Goal: Task Accomplishment & Management: Manage account settings

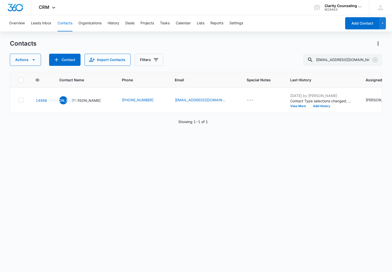
scroll to position [0, 129]
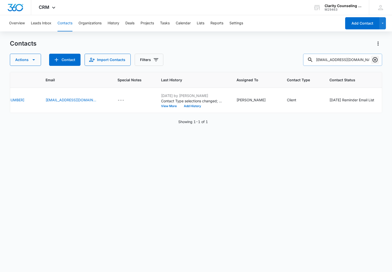
click at [374, 61] on icon "Clear" at bounding box center [375, 60] width 6 height 6
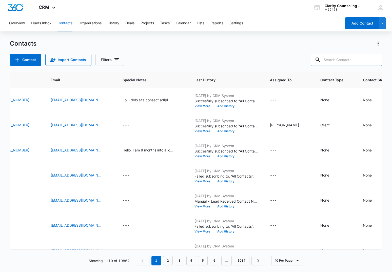
click at [360, 59] on input "text" at bounding box center [346, 60] width 71 height 12
paste input "[EMAIL_ADDRESS][DOMAIN_NAME]"
type input "[EMAIL_ADDRESS][DOMAIN_NAME]"
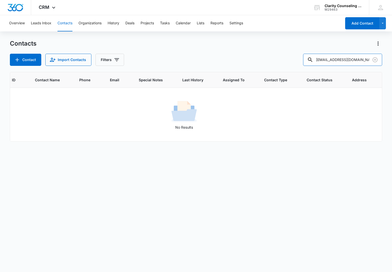
scroll to position [0, 21]
click at [376, 58] on icon "Clear" at bounding box center [374, 59] width 5 height 5
click at [376, 58] on div at bounding box center [375, 60] width 8 height 12
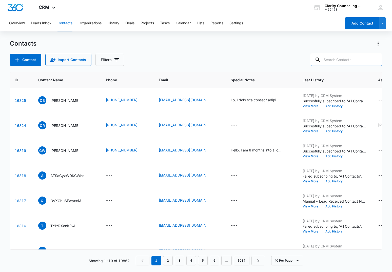
paste input "[EMAIL_ADDRESS][DOMAIN_NAME]"
type input "[EMAIL_ADDRESS][DOMAIN_NAME]"
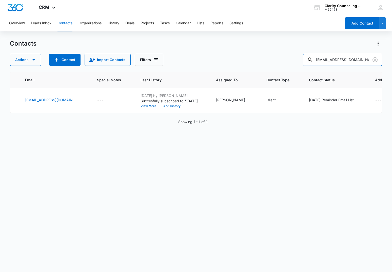
scroll to position [0, 149]
click at [375, 59] on icon "Clear" at bounding box center [374, 59] width 5 height 5
click at [375, 59] on div at bounding box center [375, 60] width 8 height 12
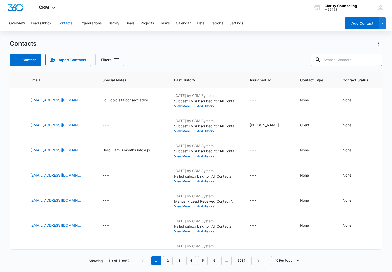
paste input "[EMAIL_ADDRESS][DOMAIN_NAME]"
type input "[EMAIL_ADDRESS][DOMAIN_NAME]"
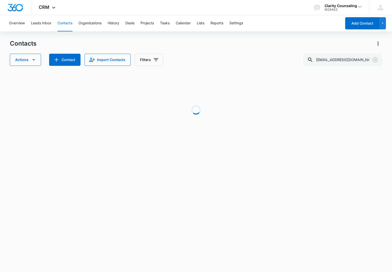
scroll to position [0, 141]
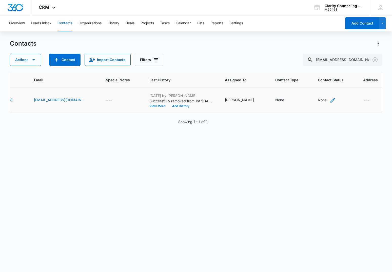
click at [318, 101] on div "None" at bounding box center [322, 99] width 9 height 5
click at [318, 67] on div at bounding box center [316, 64] width 53 height 12
click at [317, 69] on div "Contact Status" at bounding box center [310, 67] width 25 height 5
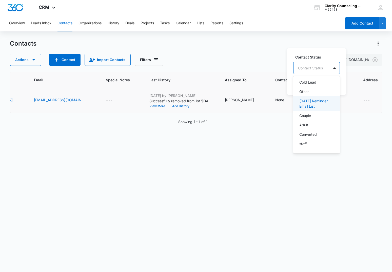
click at [320, 110] on div "[DATE] Reminder Email List" at bounding box center [316, 103] width 47 height 15
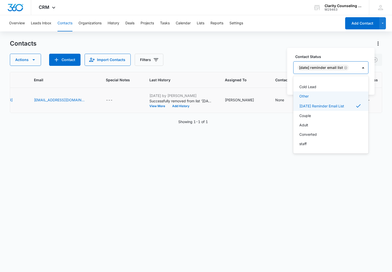
scroll to position [74, 0]
click at [358, 66] on div "[DATE] Reminder Email List" at bounding box center [325, 68] width 65 height 12
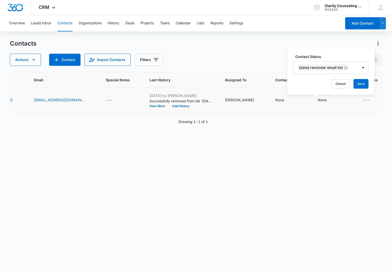
click at [362, 81] on button "Save" at bounding box center [360, 84] width 15 height 10
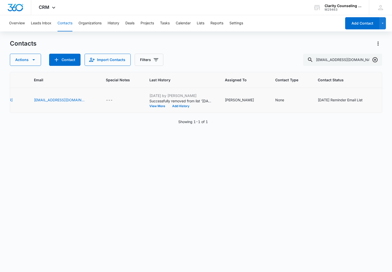
click at [374, 59] on icon "Clear" at bounding box center [375, 60] width 6 height 6
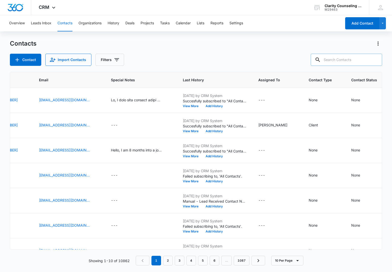
scroll to position [0, 0]
click at [339, 59] on input "text" at bounding box center [346, 60] width 71 height 12
paste input "[EMAIL_ADDRESS][DOMAIN_NAME]"
type input "[EMAIL_ADDRESS][DOMAIN_NAME]"
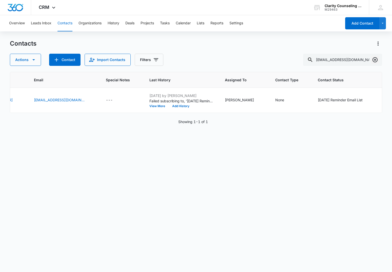
click at [374, 60] on icon "Clear" at bounding box center [375, 60] width 6 height 6
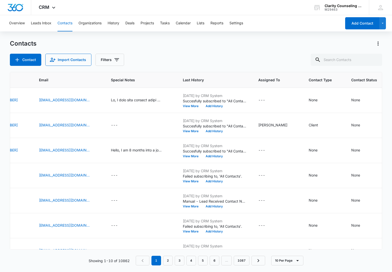
click at [374, 60] on div at bounding box center [375, 60] width 8 height 12
paste input "[EMAIL_ADDRESS][DOMAIN_NAME]"
type input "[EMAIL_ADDRESS][DOMAIN_NAME]"
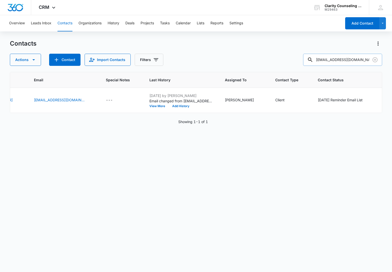
click at [376, 61] on icon "Clear" at bounding box center [375, 60] width 6 height 6
click at [375, 61] on div at bounding box center [375, 60] width 8 height 12
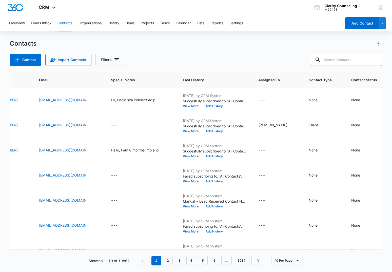
paste input "[EMAIL_ADDRESS][DOMAIN_NAME]"
type input "[EMAIL_ADDRESS][DOMAIN_NAME]"
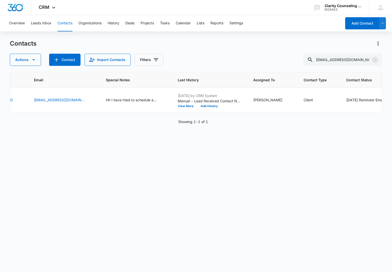
click at [374, 59] on icon "Clear" at bounding box center [374, 59] width 5 height 5
click at [374, 59] on div at bounding box center [375, 60] width 8 height 12
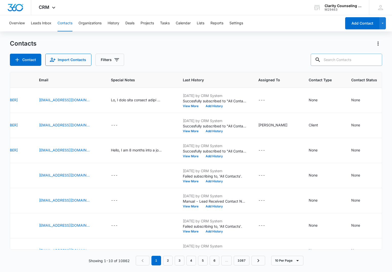
paste input "[EMAIL_ADDRESS][DOMAIN_NAME]"
type input "[EMAIL_ADDRESS][DOMAIN_NAME]"
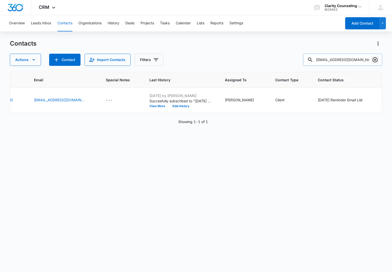
click at [375, 60] on icon "Clear" at bounding box center [375, 60] width 6 height 6
drag, startPoint x: 375, startPoint y: 60, endPoint x: 364, endPoint y: 60, distance: 10.4
click at [374, 60] on div at bounding box center [375, 60] width 8 height 12
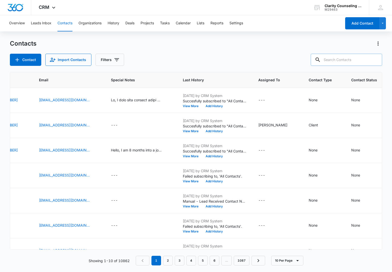
paste input "[PERSON_NAME][EMAIL_ADDRESS][DOMAIN_NAME]"
type input "[PERSON_NAME][EMAIL_ADDRESS][DOMAIN_NAME]"
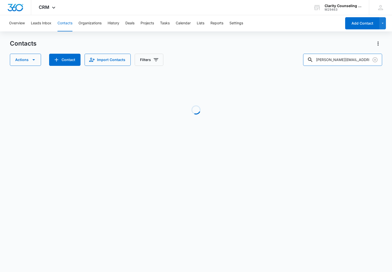
scroll to position [0, 21]
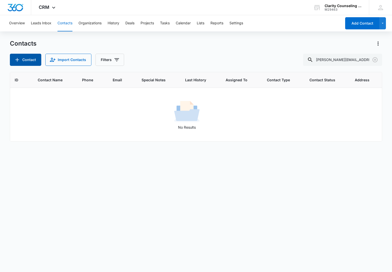
click at [23, 57] on button "Contact" at bounding box center [25, 60] width 31 height 12
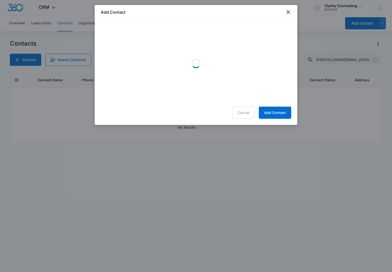
scroll to position [0, 0]
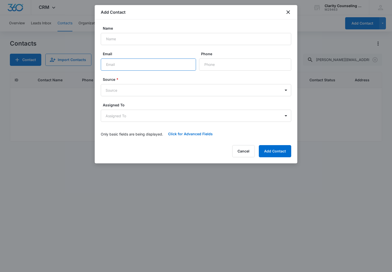
paste input "[PERSON_NAME][EMAIL_ADDRESS][DOMAIN_NAME]"
type input "[PERSON_NAME][EMAIL_ADDRESS][DOMAIN_NAME]"
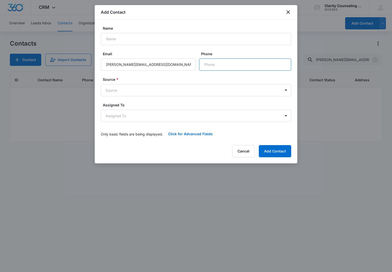
paste input "[PHONE_NUMBER]"
type input "[PHONE_NUMBER]"
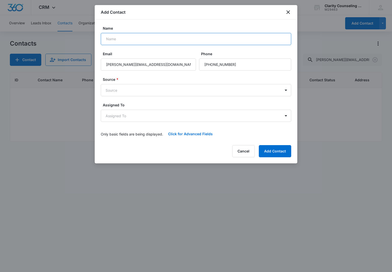
click at [144, 39] on input "Name" at bounding box center [196, 39] width 190 height 12
paste input "[PHONE_NUMBER]"
type input "[PHONE_NUMBER]"
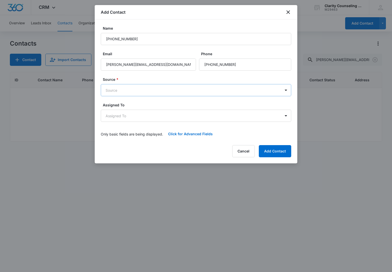
click at [127, 94] on body "CRM Apps Reputation Websites Forms CRM Email Social Content Ads Intelligence Fi…" at bounding box center [196, 136] width 392 height 272
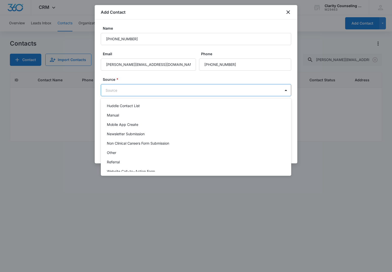
scroll to position [64, 0]
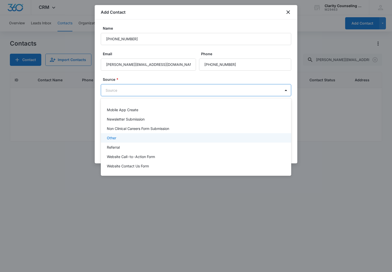
click at [124, 137] on div "Other" at bounding box center [195, 137] width 177 height 5
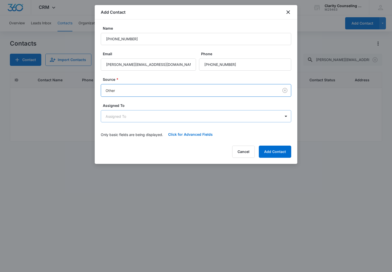
click at [135, 119] on body "CRM Apps Reputation Websites Forms CRM Email Social Content Ads Intelligence Fi…" at bounding box center [196, 136] width 392 height 272
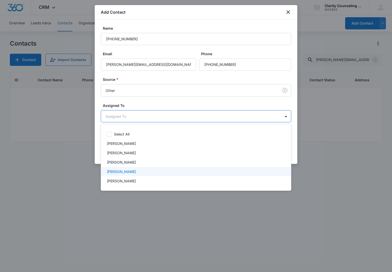
click at [134, 171] on p "[PERSON_NAME]" at bounding box center [121, 171] width 29 height 5
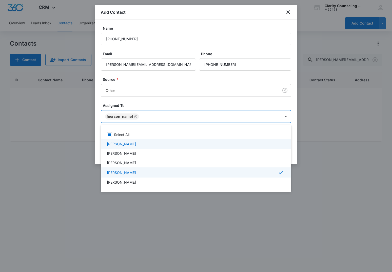
click at [171, 91] on div at bounding box center [196, 136] width 392 height 272
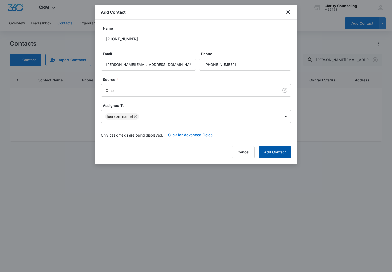
click at [274, 153] on button "Add Contact" at bounding box center [275, 152] width 32 height 12
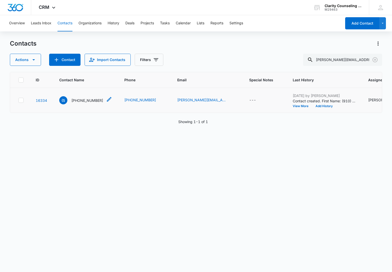
scroll to position [0, 0]
click at [107, 100] on icon "Contact Name - (910) 599-6483 - Select to Edit Field" at bounding box center [109, 99] width 6 height 6
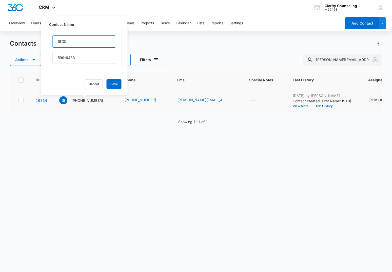
click at [84, 41] on input "(910)" at bounding box center [84, 41] width 64 height 12
drag, startPoint x: 75, startPoint y: 41, endPoint x: 30, endPoint y: 40, distance: 44.3
click at [31, 40] on div "Contacts Actions Contact Import Contacts Filters [PERSON_NAME][EMAIL_ADDRESS][D…" at bounding box center [196, 155] width 372 height 232
type input "[PERSON_NAME]"
drag, startPoint x: 88, startPoint y: 58, endPoint x: 43, endPoint y: 56, distance: 45.6
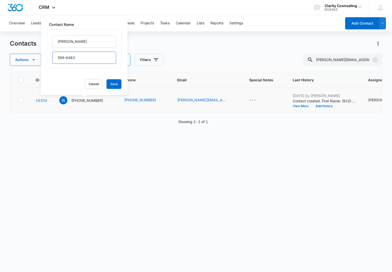
click at [43, 56] on div "Contact Name [PERSON_NAME] [PHONE_NUMBER] Cancel Save" at bounding box center [84, 55] width 87 height 79
type input "[PERSON_NAME]"
click at [119, 88] on button "Save" at bounding box center [114, 84] width 15 height 10
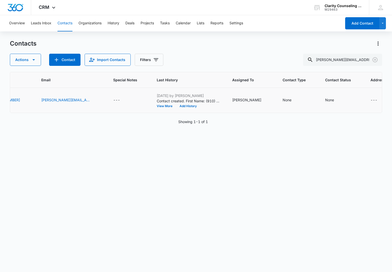
scroll to position [0, 133]
click at [325, 99] on div "None" at bounding box center [329, 99] width 9 height 5
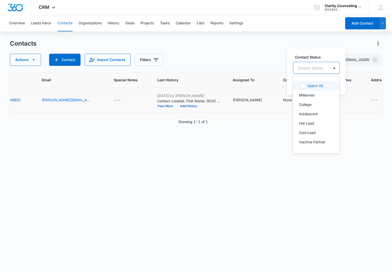
click at [317, 67] on div "Contact Status" at bounding box center [310, 67] width 25 height 5
click at [318, 103] on p "[DATE] Reminder Email List" at bounding box center [315, 103] width 33 height 11
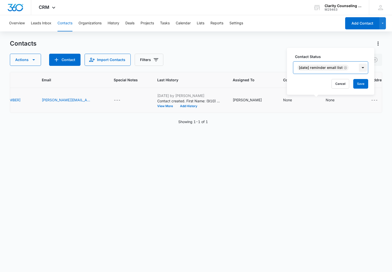
click at [365, 65] on div at bounding box center [363, 68] width 8 height 8
click at [364, 83] on button "Save" at bounding box center [360, 84] width 15 height 10
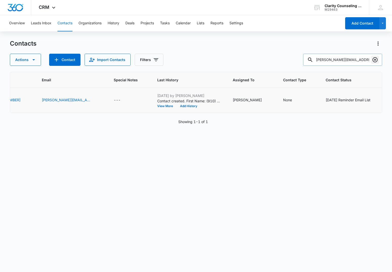
click at [373, 62] on icon "Clear" at bounding box center [375, 60] width 6 height 6
click at [373, 62] on div at bounding box center [375, 60] width 8 height 12
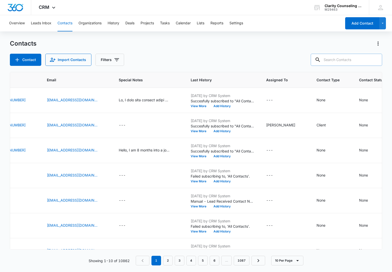
paste input "[EMAIL_ADDRESS][DOMAIN_NAME]"
type input "[EMAIL_ADDRESS][DOMAIN_NAME]"
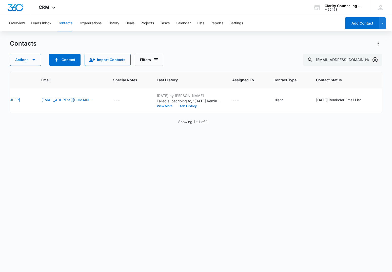
click at [372, 57] on button "Clear" at bounding box center [375, 60] width 8 height 8
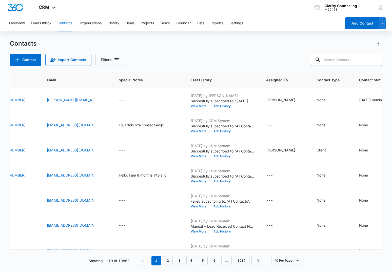
paste input "[EMAIL_ADDRESS][DOMAIN_NAME]"
type input "[EMAIL_ADDRESS][DOMAIN_NAME]"
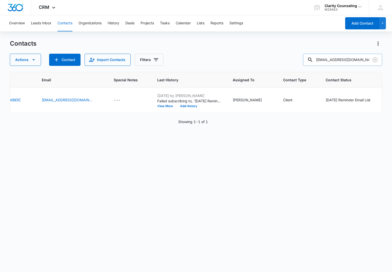
click at [370, 60] on input "[EMAIL_ADDRESS][DOMAIN_NAME]" at bounding box center [342, 60] width 79 height 12
drag, startPoint x: 346, startPoint y: 63, endPoint x: 375, endPoint y: 61, distance: 28.6
click at [375, 62] on div "[EMAIL_ADDRESS][DOMAIN_NAME]" at bounding box center [342, 60] width 79 height 12
click at [378, 60] on icon "Clear" at bounding box center [375, 60] width 6 height 6
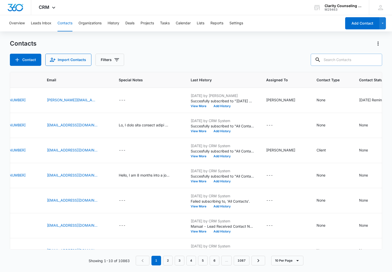
paste input "[EMAIL_ADDRESS][DOMAIN_NAME]"
type input "[EMAIL_ADDRESS][DOMAIN_NAME]"
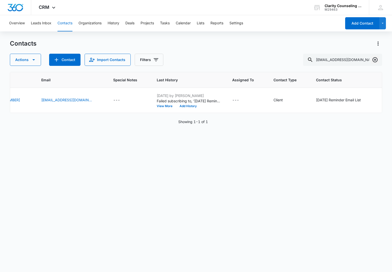
click at [376, 59] on icon "Clear" at bounding box center [375, 60] width 6 height 6
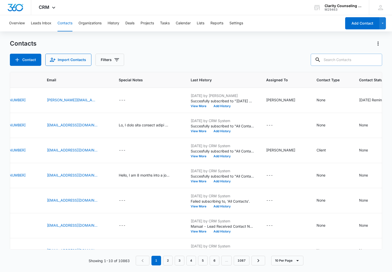
paste input "[EMAIL_ADDRESS][PERSON_NAME][DOMAIN_NAME]"
type input "[EMAIL_ADDRESS][PERSON_NAME][DOMAIN_NAME]"
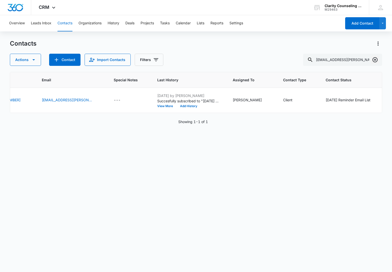
click at [373, 60] on icon "Clear" at bounding box center [375, 60] width 6 height 6
click at [373, 60] on div at bounding box center [375, 60] width 8 height 12
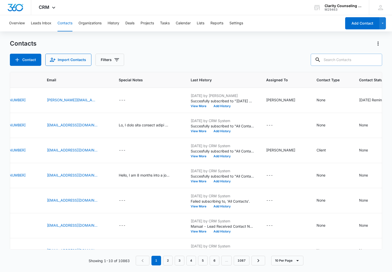
paste input "[EMAIL_ADDRESS][DOMAIN_NAME]"
type input "[EMAIL_ADDRESS][DOMAIN_NAME]"
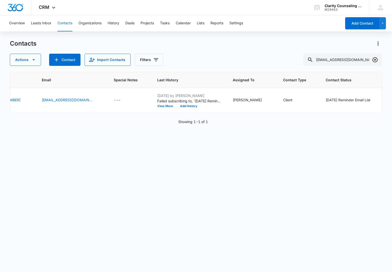
click at [375, 60] on icon "Clear" at bounding box center [375, 60] width 6 height 6
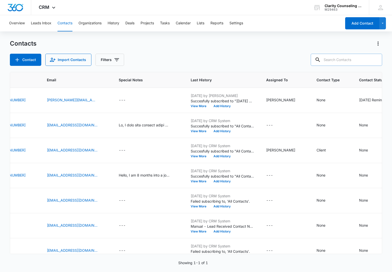
drag, startPoint x: 375, startPoint y: 60, endPoint x: 346, endPoint y: 62, distance: 28.9
click at [374, 60] on div at bounding box center [375, 60] width 8 height 12
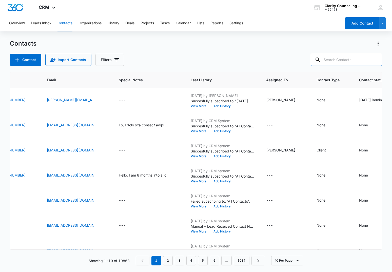
scroll to position [0, 0]
paste input "[EMAIL_ADDRESS][DOMAIN_NAME]"
type input "[EMAIL_ADDRESS][DOMAIN_NAME]"
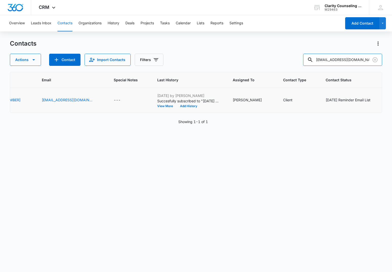
scroll to position [0, 0]
click at [374, 59] on icon "Clear" at bounding box center [374, 59] width 5 height 5
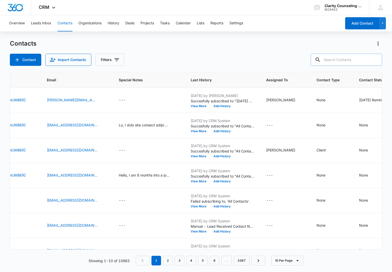
paste input "[PERSON_NAME][EMAIL_ADDRESS][DOMAIN_NAME]"
type input "[PERSON_NAME][EMAIL_ADDRESS][DOMAIN_NAME]"
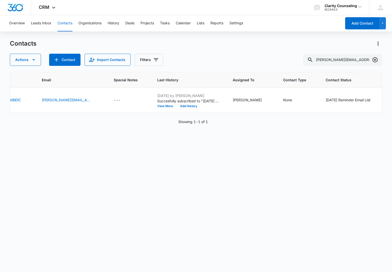
click at [375, 59] on icon "Clear" at bounding box center [375, 60] width 6 height 6
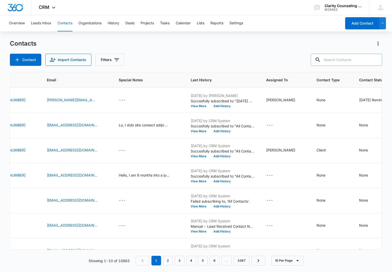
paste input "[EMAIL_ADDRESS][DOMAIN_NAME]"
type input "[EMAIL_ADDRESS][DOMAIN_NAME]"
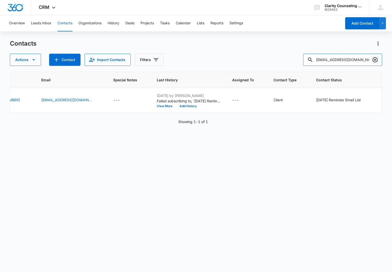
scroll to position [0, 0]
click at [376, 57] on icon "Clear" at bounding box center [375, 60] width 6 height 6
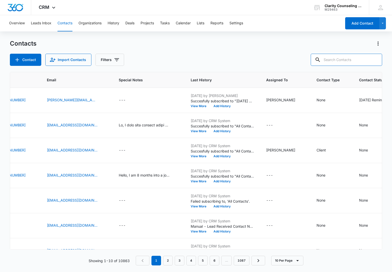
paste input "[EMAIL_ADDRESS][DOMAIN_NAME]"
type input "[EMAIL_ADDRESS][DOMAIN_NAME]"
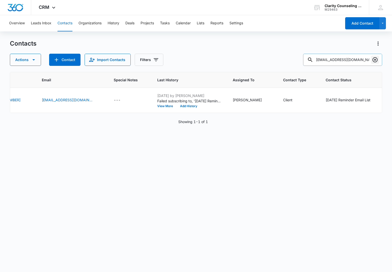
click at [375, 60] on icon "Clear" at bounding box center [375, 60] width 6 height 6
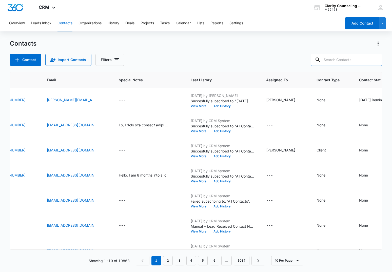
paste input "[EMAIL_ADDRESS][DOMAIN_NAME]"
type input "[EMAIL_ADDRESS][DOMAIN_NAME]"
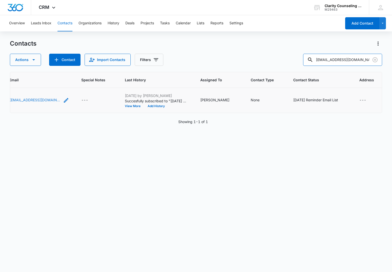
scroll to position [0, 165]
click at [375, 60] on icon "Clear" at bounding box center [374, 59] width 5 height 5
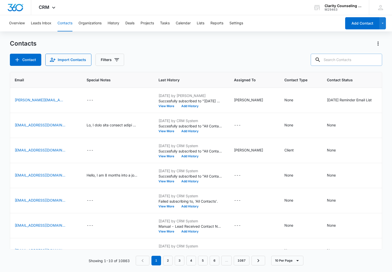
paste input "[EMAIL_ADDRESS][DOMAIN_NAME]"
type input "[EMAIL_ADDRESS][DOMAIN_NAME]"
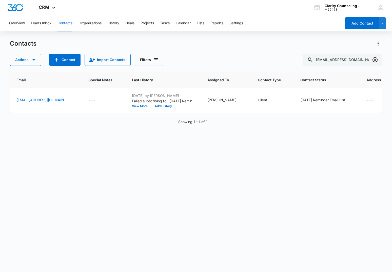
click at [374, 59] on icon "Clear" at bounding box center [375, 60] width 6 height 6
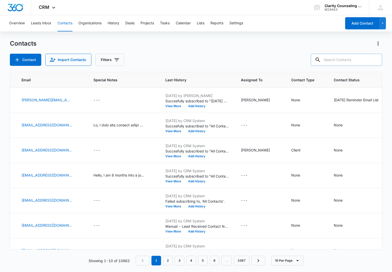
paste input "[EMAIL_ADDRESS][DOMAIN_NAME]"
type input "[EMAIL_ADDRESS][DOMAIN_NAME]"
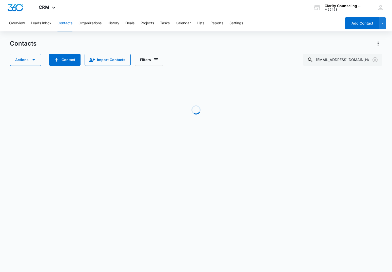
scroll to position [0, 134]
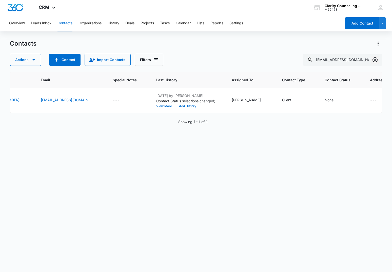
click at [376, 59] on icon "Clear" at bounding box center [375, 60] width 6 height 6
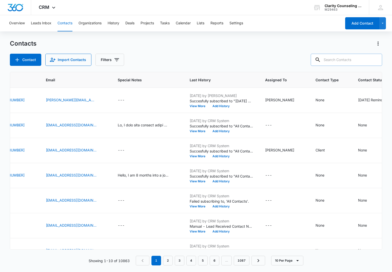
paste input "[EMAIL_ADDRESS][DOMAIN_NAME]"
type input "[EMAIL_ADDRESS][DOMAIN_NAME]"
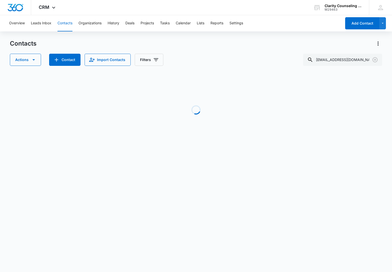
scroll to position [0, 128]
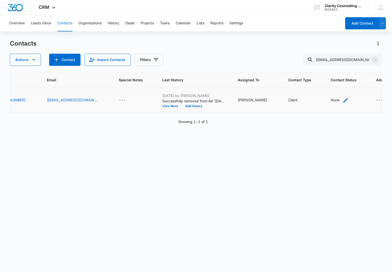
click at [331, 101] on div "None" at bounding box center [335, 99] width 9 height 5
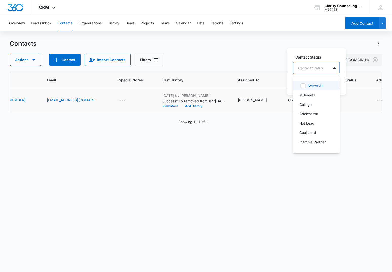
click at [330, 69] on div at bounding box center [334, 68] width 10 height 12
click at [321, 102] on p "[DATE] Reminder Email List" at bounding box center [315, 103] width 33 height 11
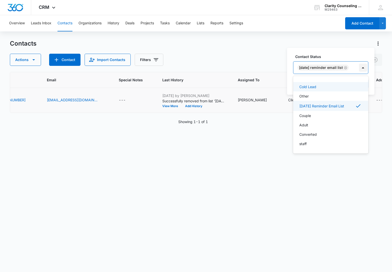
click at [367, 69] on div at bounding box center [363, 68] width 8 height 8
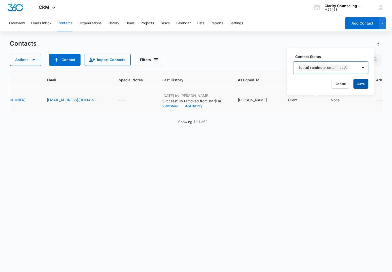
click at [363, 86] on button "Save" at bounding box center [360, 84] width 15 height 10
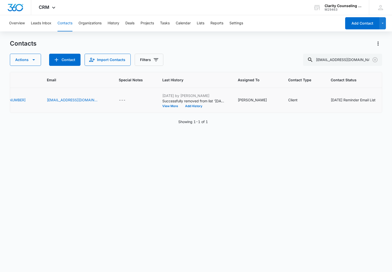
click at [375, 58] on icon "Clear" at bounding box center [375, 60] width 6 height 6
drag, startPoint x: 4, startPoint y: 221, endPoint x: 357, endPoint y: 58, distance: 388.4
click at [375, 58] on div at bounding box center [375, 60] width 8 height 12
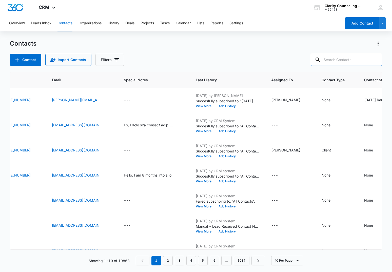
paste input "[EMAIL_ADDRESS][DOMAIN_NAME]"
type input "[EMAIL_ADDRESS][DOMAIN_NAME]"
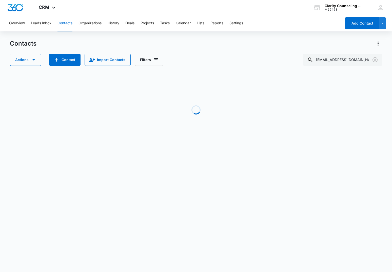
scroll to position [0, 119]
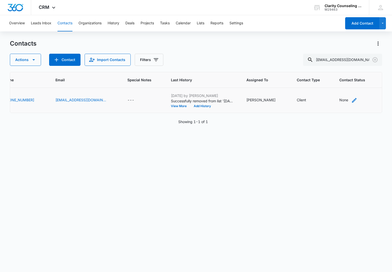
click at [339, 102] on div "None" at bounding box center [343, 99] width 9 height 5
click at [322, 69] on div "Contact Status" at bounding box center [310, 67] width 25 height 5
click at [318, 106] on p "[DATE] Reminder Email List" at bounding box center [315, 103] width 33 height 11
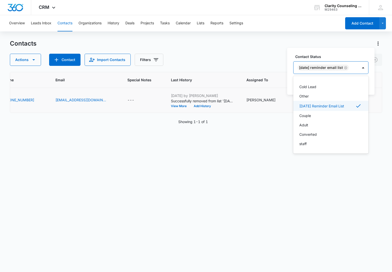
scroll to position [74, 0]
click at [365, 68] on div at bounding box center [363, 68] width 8 height 8
click at [363, 81] on button "Save" at bounding box center [360, 84] width 15 height 10
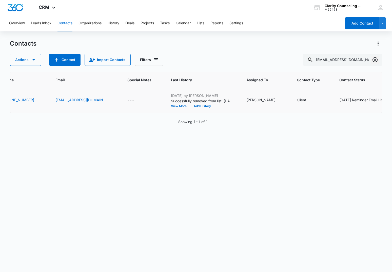
click at [375, 59] on icon "Clear" at bounding box center [374, 59] width 5 height 5
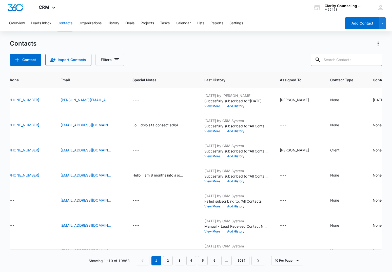
paste input "[EMAIL_ADDRESS][DOMAIN_NAME]"
type input "[EMAIL_ADDRESS][DOMAIN_NAME]"
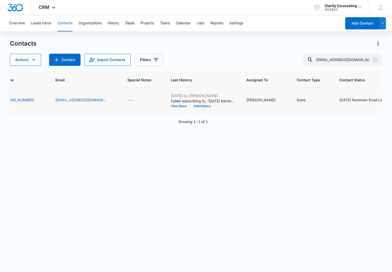
click at [341, 99] on div "[DATE] Reminder Email List" at bounding box center [361, 99] width 45 height 5
drag, startPoint x: 293, startPoint y: 96, endPoint x: 301, endPoint y: 106, distance: 12.1
click at [293, 96] on icon "Remove Saturday Reminder Email List" at bounding box center [294, 96] width 3 height 3
click at [307, 111] on button "Save" at bounding box center [309, 112] width 15 height 10
click at [375, 59] on icon "Clear" at bounding box center [374, 59] width 5 height 5
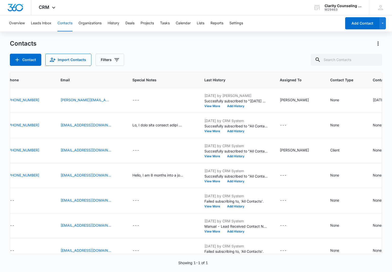
click at [375, 59] on div at bounding box center [375, 60] width 8 height 12
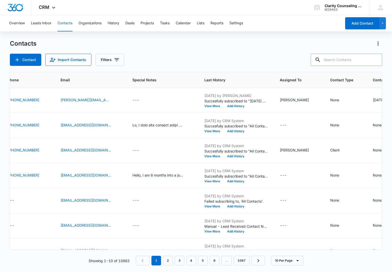
paste input "[EMAIL_ADDRESS][DOMAIN_NAME]"
type input "[EMAIL_ADDRESS][DOMAIN_NAME]"
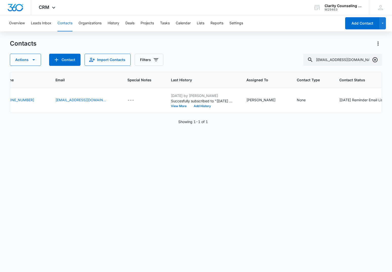
click at [375, 59] on icon "Clear" at bounding box center [375, 60] width 6 height 6
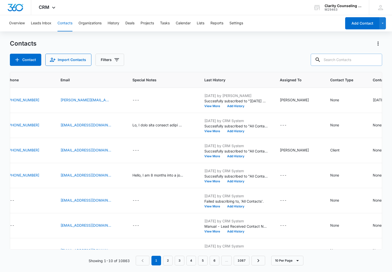
paste input "[EMAIL_ADDRESS][DOMAIN_NAME]"
type input "[EMAIL_ADDRESS][DOMAIN_NAME]"
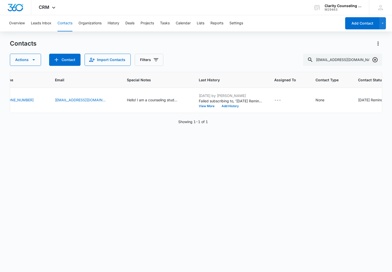
click at [376, 58] on icon "Clear" at bounding box center [375, 60] width 6 height 6
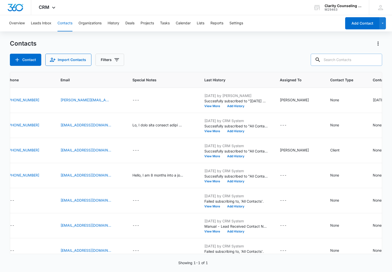
drag, startPoint x: 376, startPoint y: 58, endPoint x: 360, endPoint y: 61, distance: 16.2
click at [375, 58] on div at bounding box center [375, 60] width 8 height 12
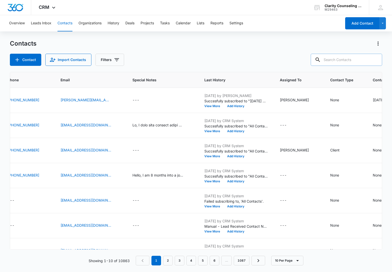
paste input "[EMAIL_ADDRESS][DOMAIN_NAME]"
type input "[EMAIL_ADDRESS][DOMAIN_NAME]"
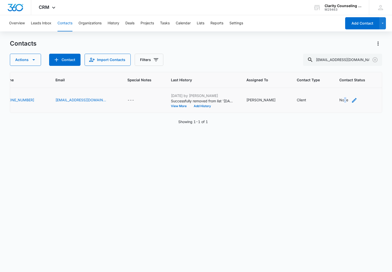
click at [339, 100] on div "None" at bounding box center [343, 99] width 9 height 5
click at [332, 67] on div "Contact Status" at bounding box center [318, 67] width 36 height 11
click at [328, 105] on p "[DATE] Reminder Email List" at bounding box center [322, 103] width 33 height 11
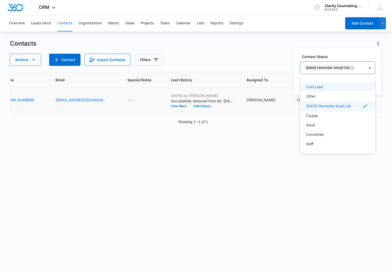
click at [365, 67] on div "[DATE] Reminder Email List" at bounding box center [332, 68] width 65 height 12
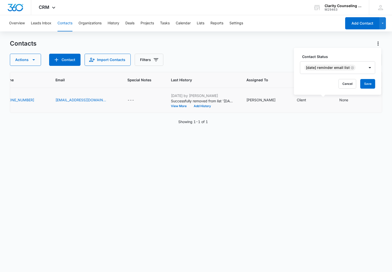
click at [369, 79] on button "Save" at bounding box center [367, 84] width 15 height 10
